Goal: Task Accomplishment & Management: Use online tool/utility

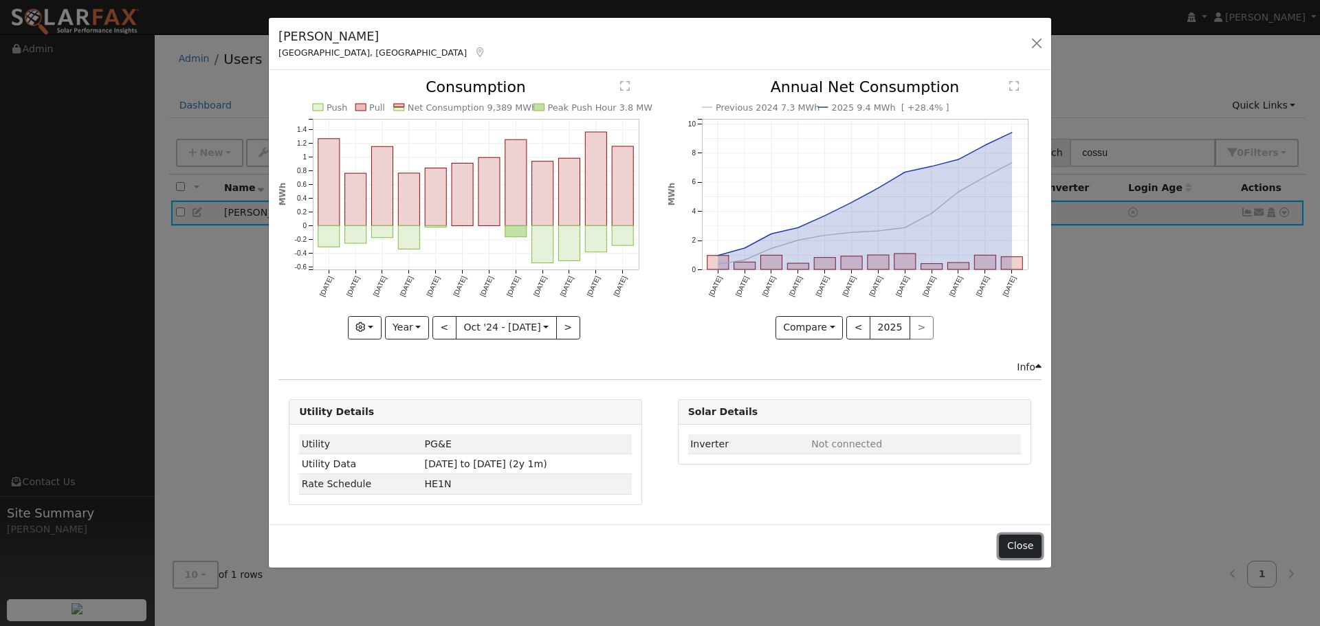
click at [1028, 540] on button "Close" at bounding box center [1020, 546] width 42 height 23
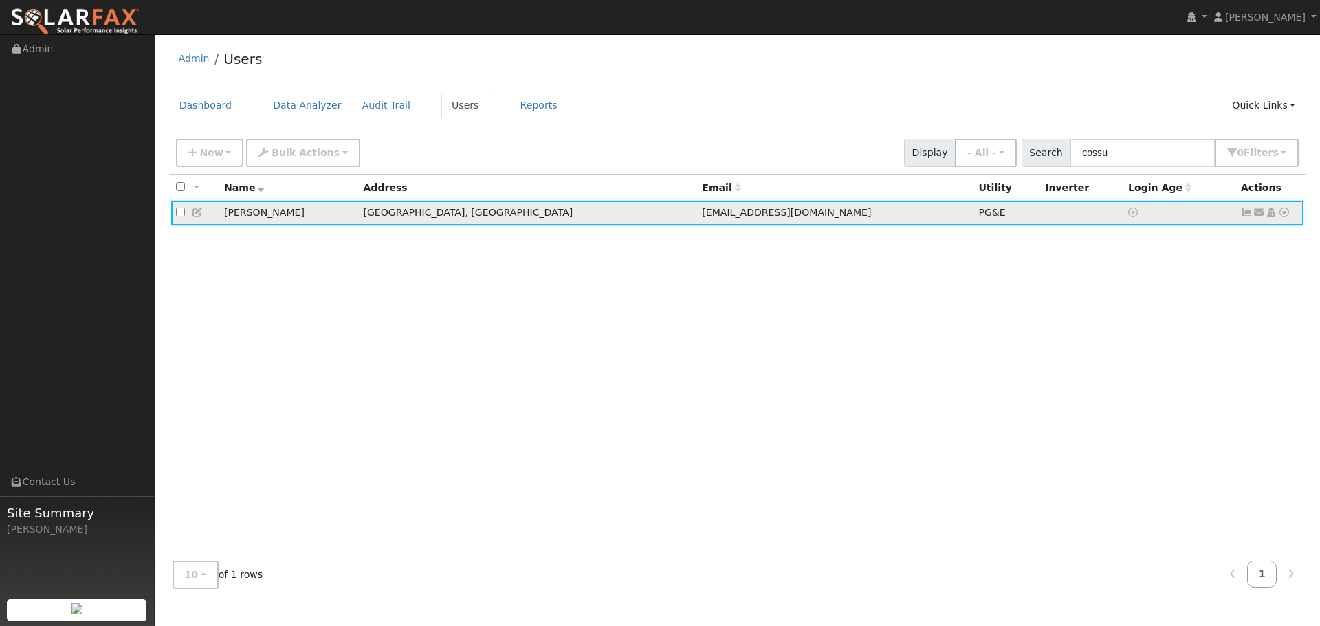
click at [1283, 216] on icon at bounding box center [1284, 213] width 12 height 10
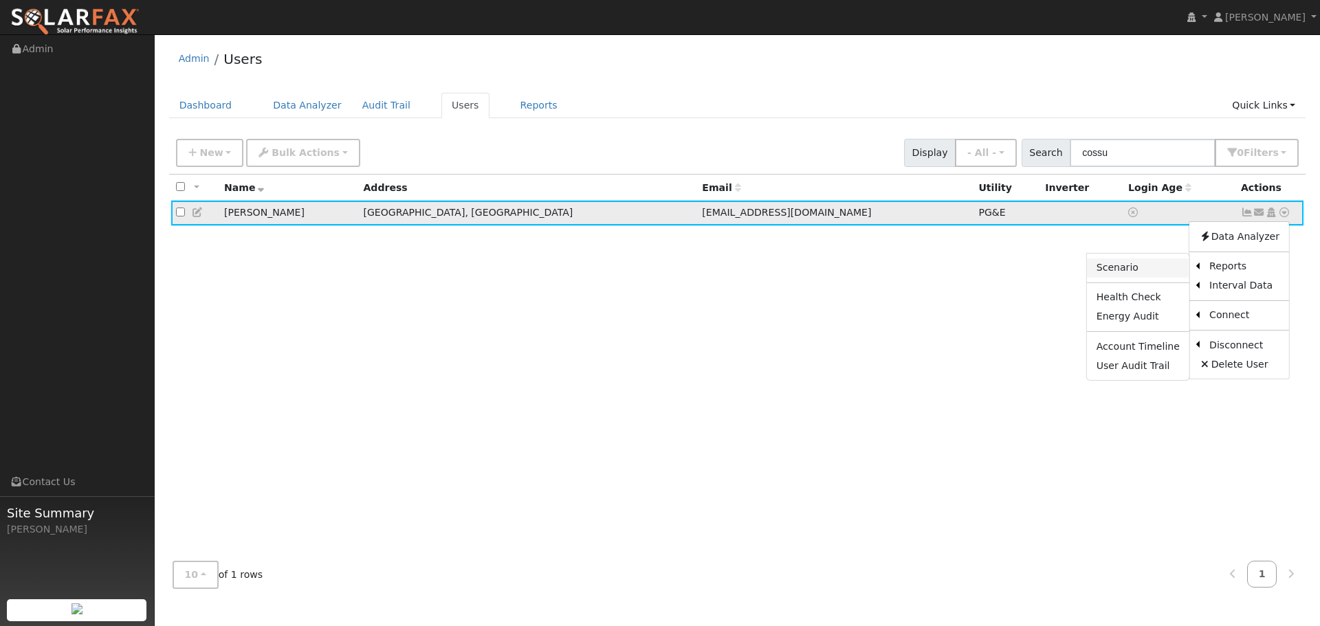
click at [1157, 267] on link "Scenario" at bounding box center [1138, 268] width 102 height 19
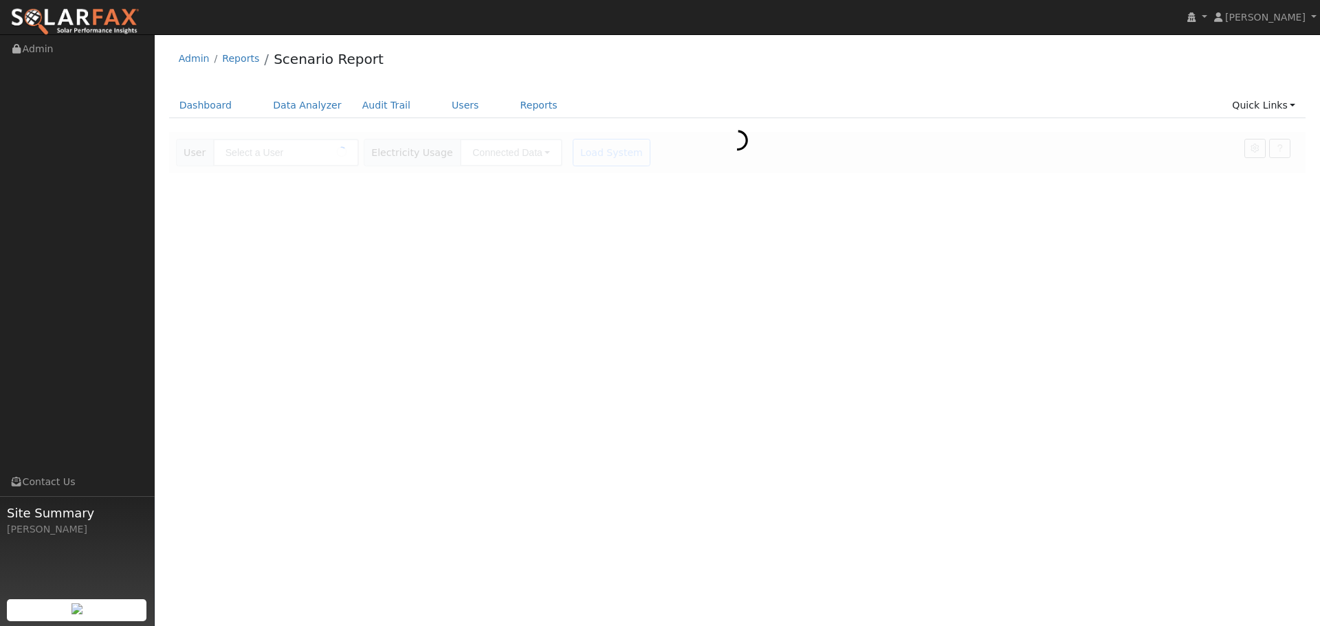
type input "[PERSON_NAME]"
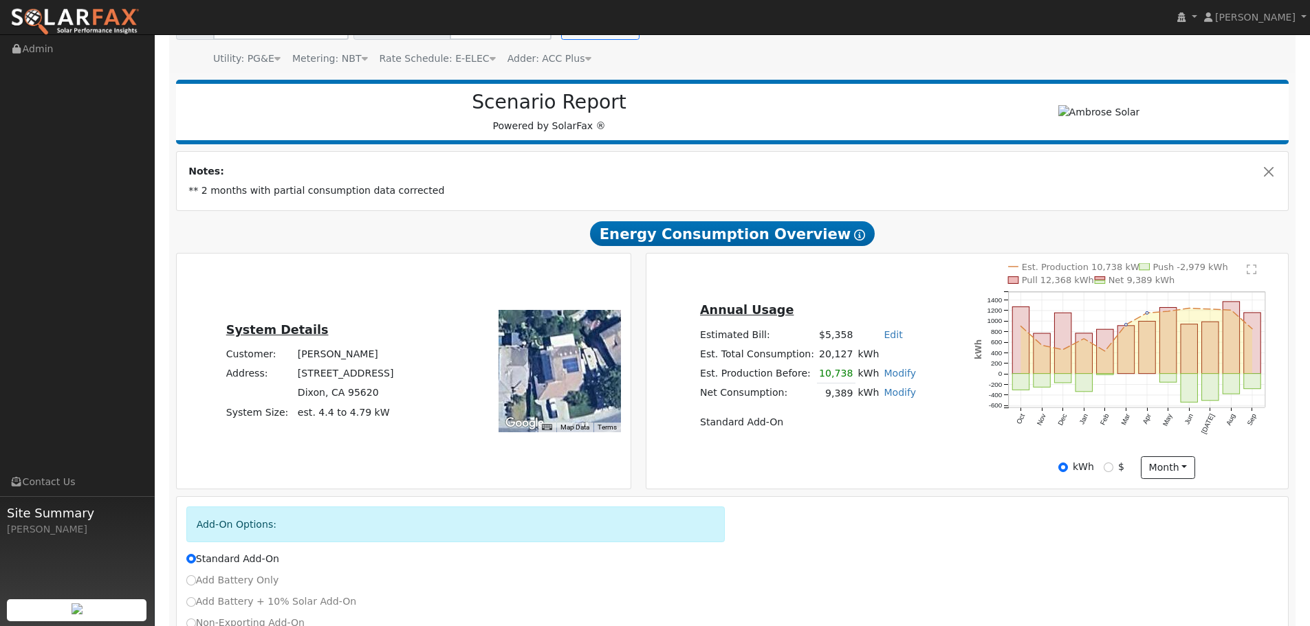
scroll to position [138, 0]
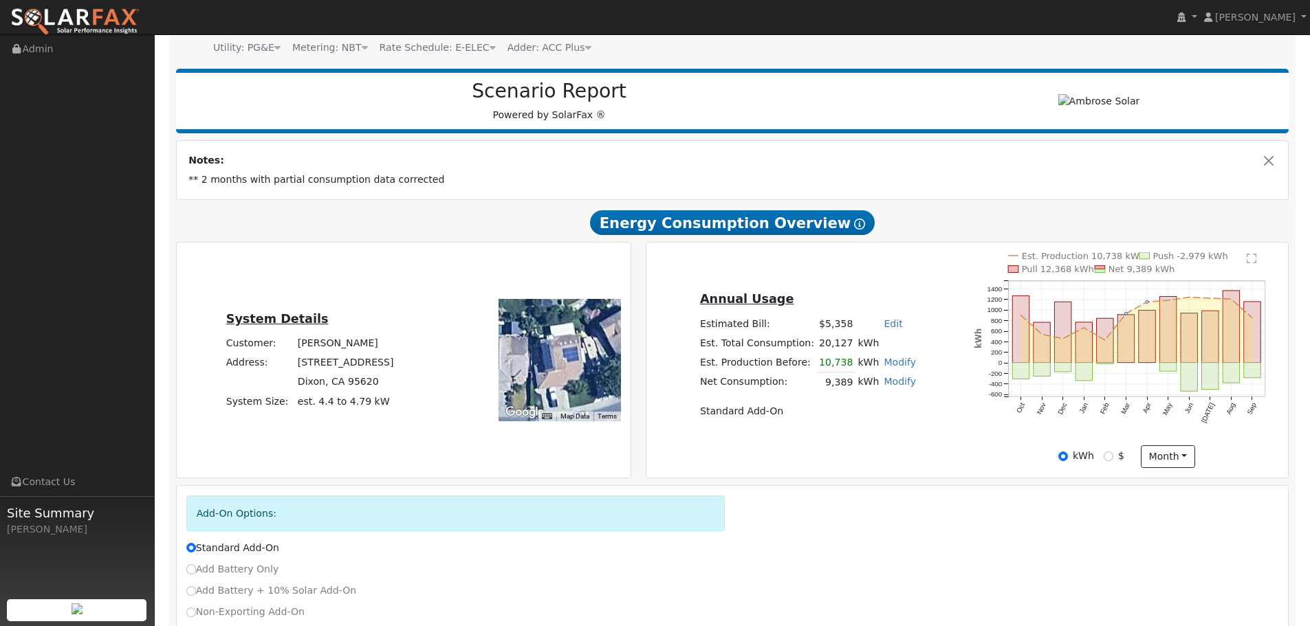
click at [1254, 257] on text "" at bounding box center [1252, 258] width 10 height 11
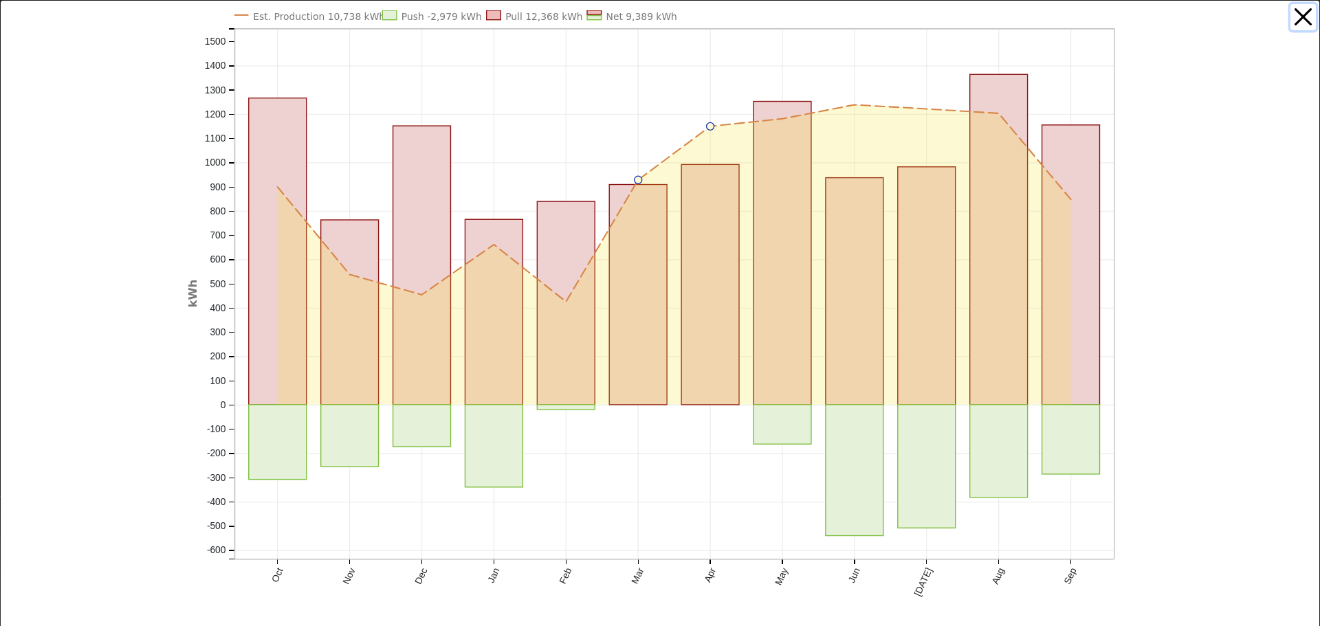
click at [1291, 23] on button "button" at bounding box center [1304, 17] width 26 height 26
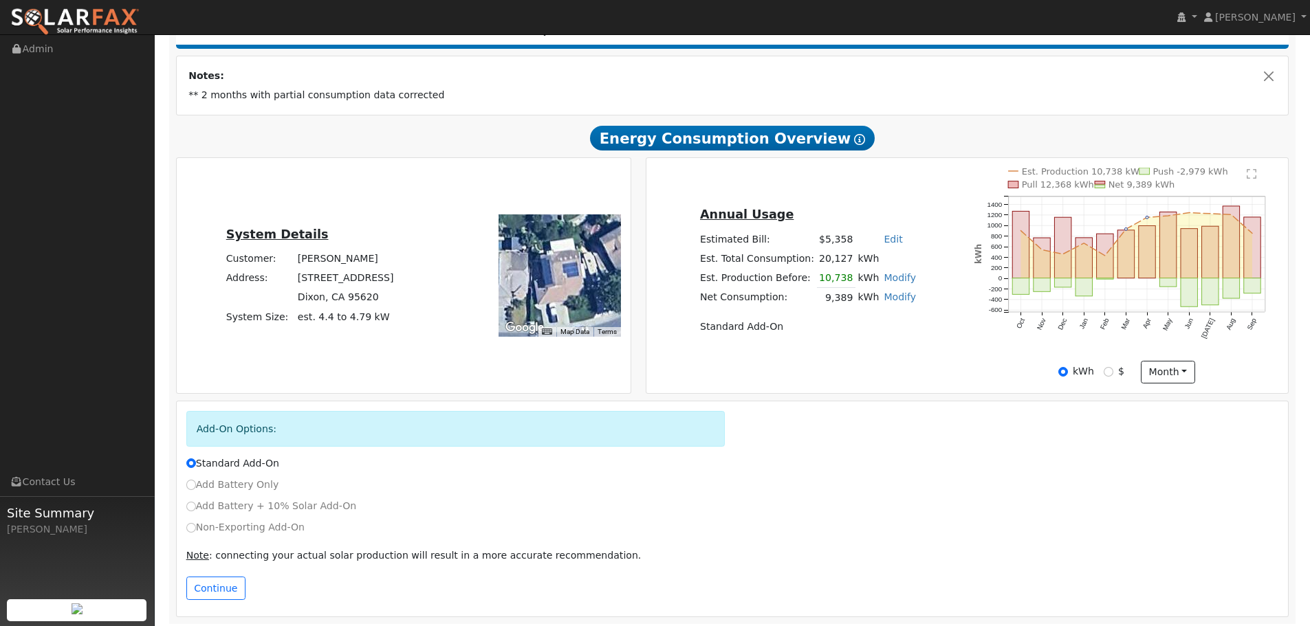
scroll to position [227, 0]
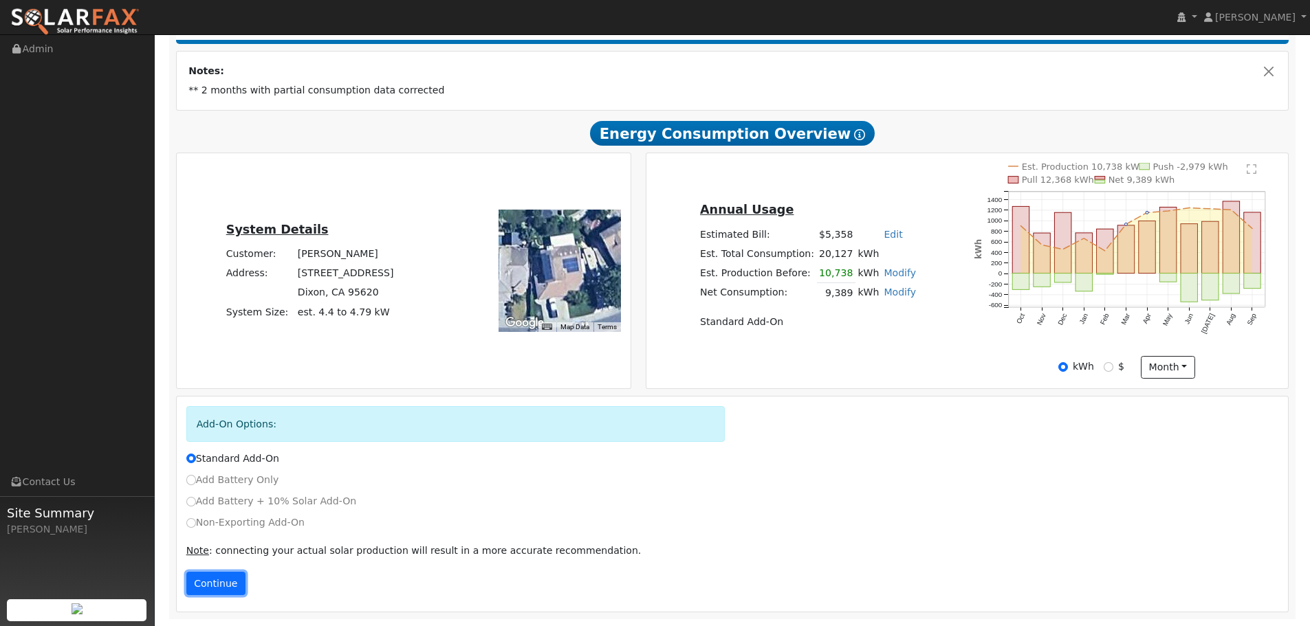
click at [222, 581] on button "Continue" at bounding box center [215, 583] width 59 height 23
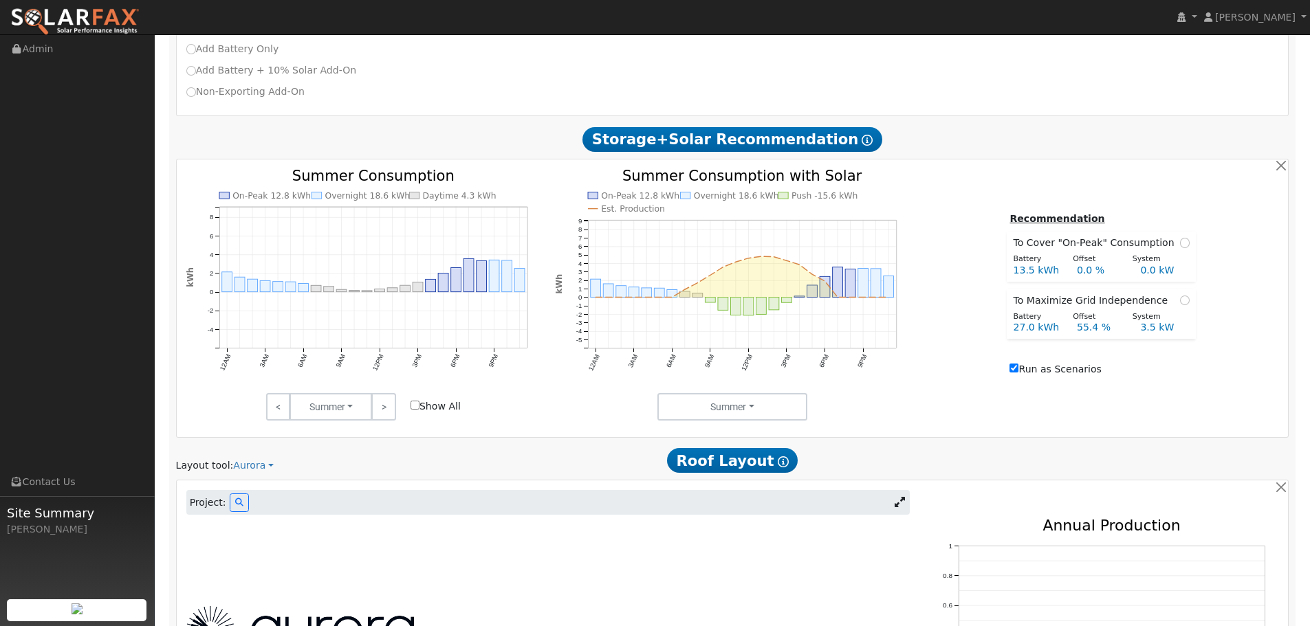
scroll to position [662, 0]
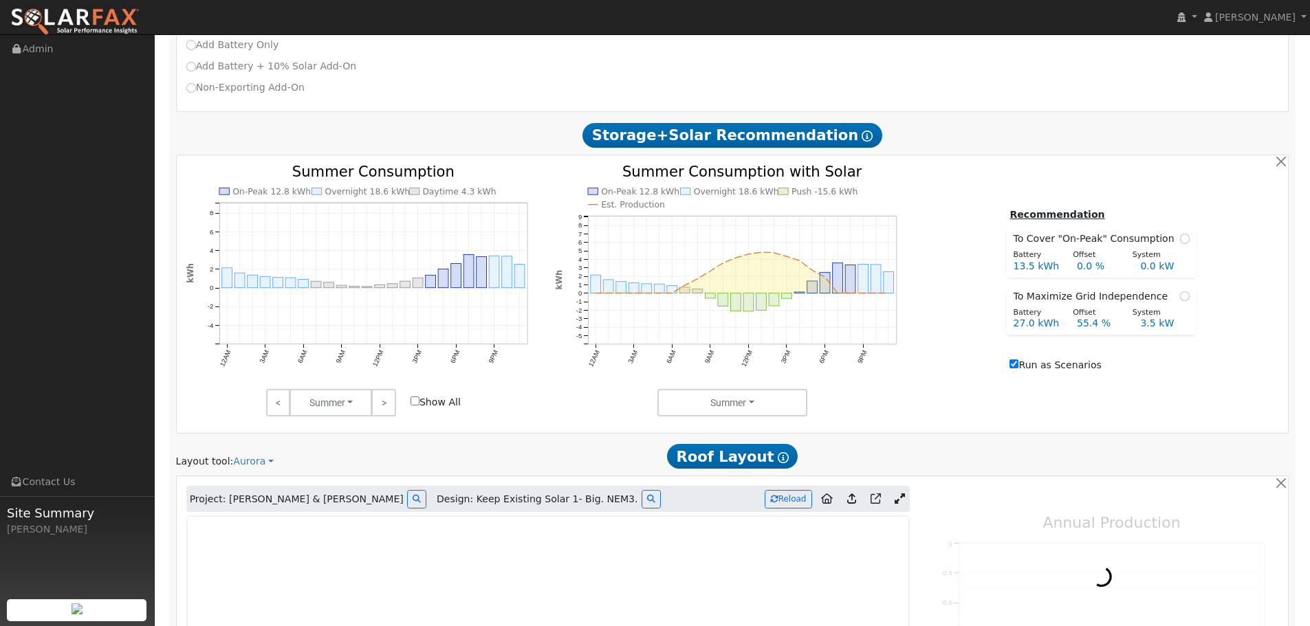
type input "20018"
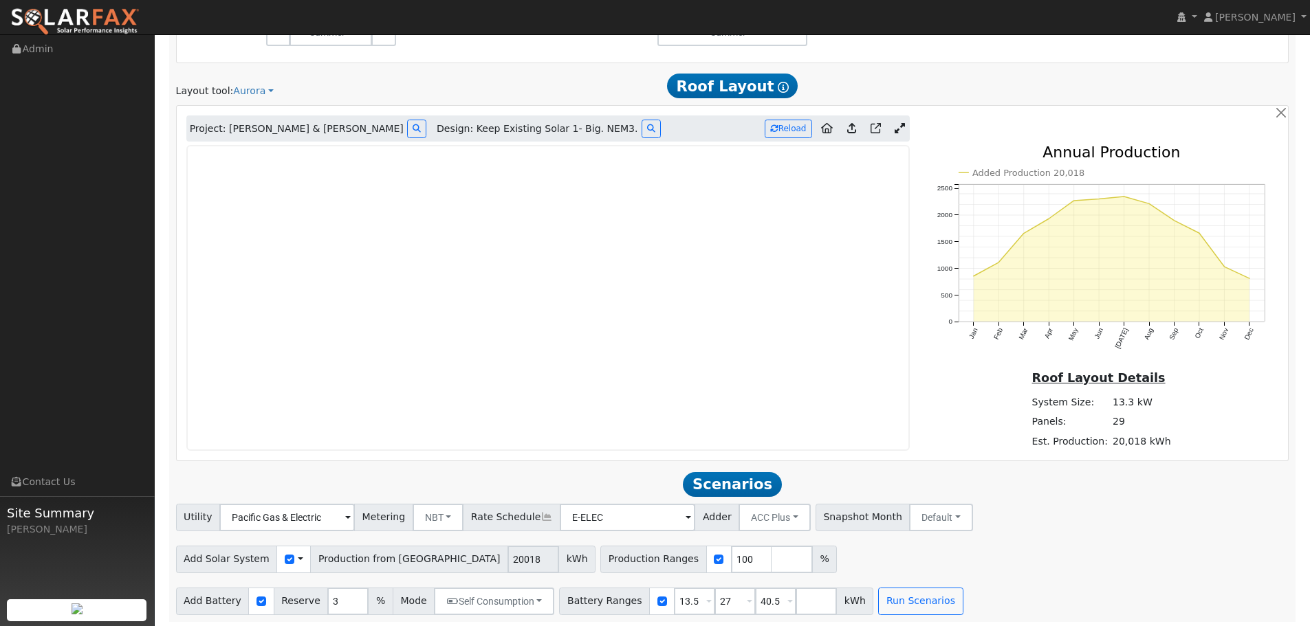
scroll to position [1036, 0]
